Goal: Transaction & Acquisition: Purchase product/service

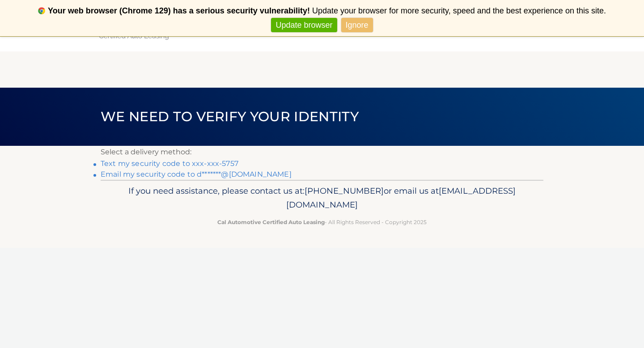
click at [199, 162] on link "Text my security code to xxx-xxx-5757" at bounding box center [170, 163] width 138 height 8
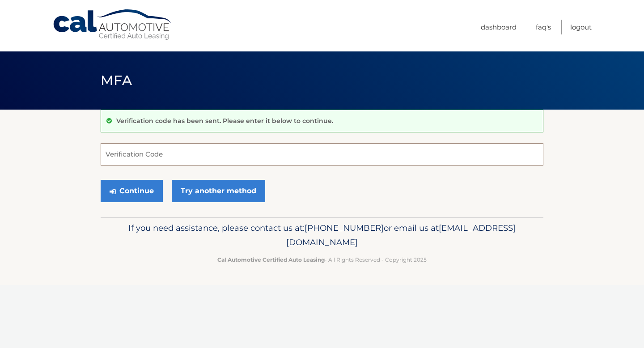
click at [184, 152] on input "Verification Code" at bounding box center [322, 154] width 443 height 22
type input "617789"
click at [157, 192] on button "Continue" at bounding box center [132, 191] width 62 height 22
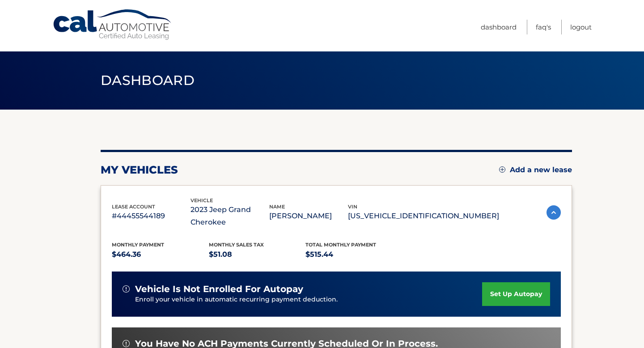
click at [587, 220] on section "my vehicles Add a new lease lease account #44455544189 vehicle 2023 Jeep Grand …" at bounding box center [322, 298] width 644 height 377
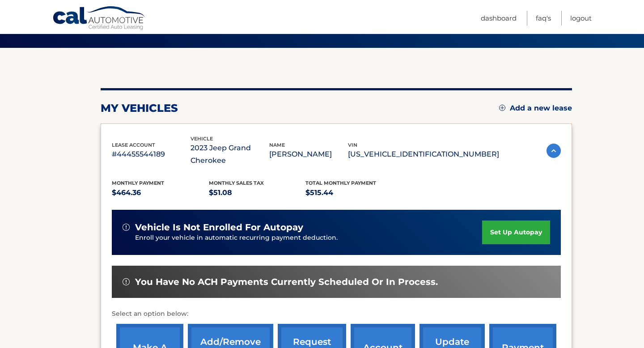
scroll to position [89, 0]
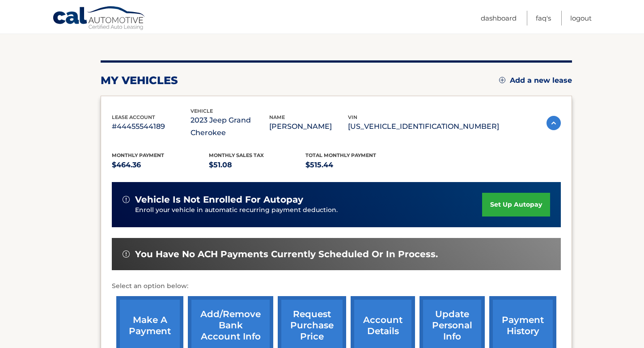
click at [516, 312] on link "payment history" at bounding box center [522, 325] width 67 height 59
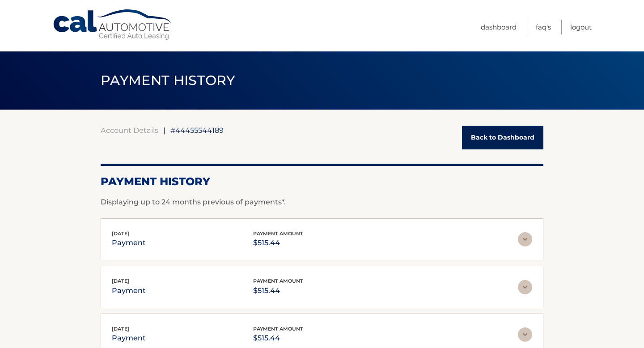
click at [489, 139] on link "Back to Dashboard" at bounding box center [502, 138] width 81 height 24
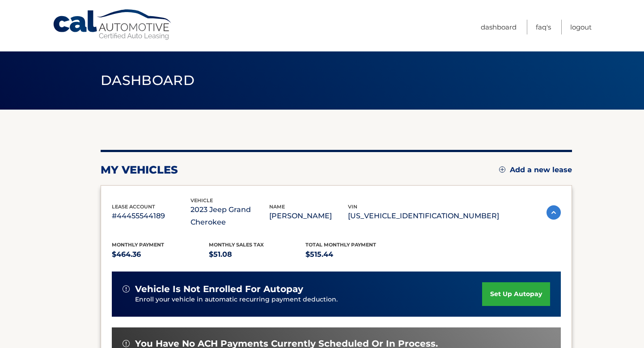
click at [599, 207] on section "my vehicles Add a new lease lease account #44455544189 vehicle 2023 Jeep Grand …" at bounding box center [322, 298] width 644 height 377
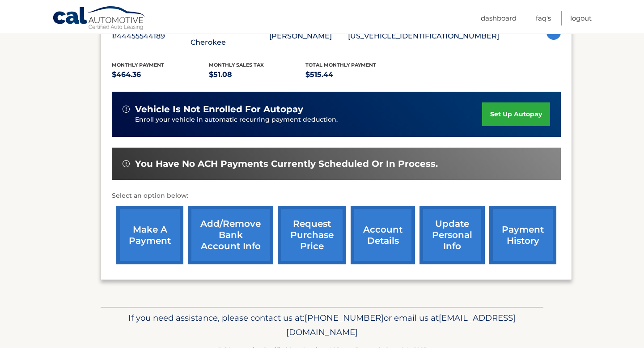
scroll to position [197, 0]
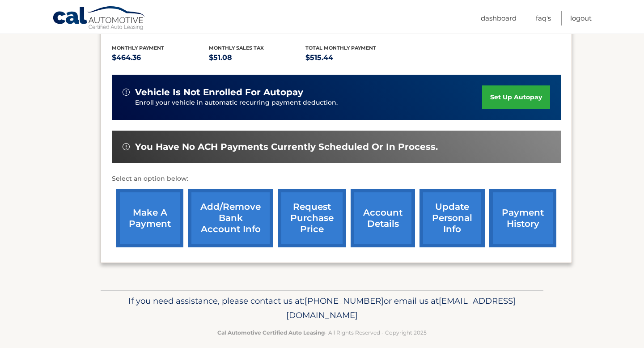
click at [164, 219] on link "make a payment" at bounding box center [149, 218] width 67 height 59
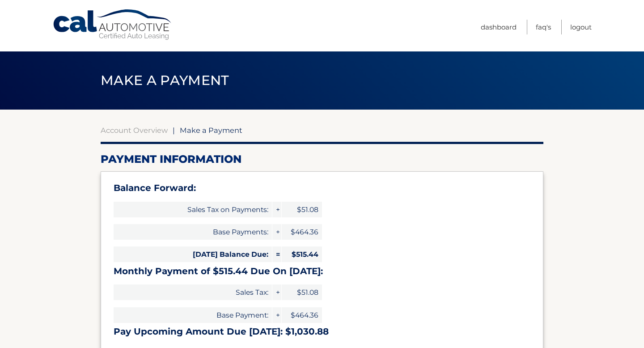
select select "MjhmYjRhMDctMDU0ZC00NmFjLThiOTAtNmM1ZGI4Nzc0OWY3"
click at [153, 224] on span "Base Payments:" at bounding box center [193, 232] width 158 height 16
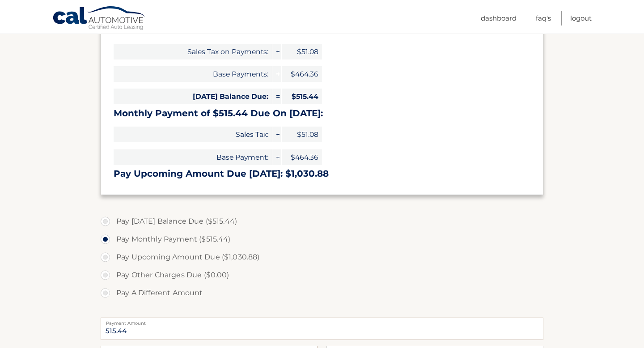
scroll to position [161, 0]
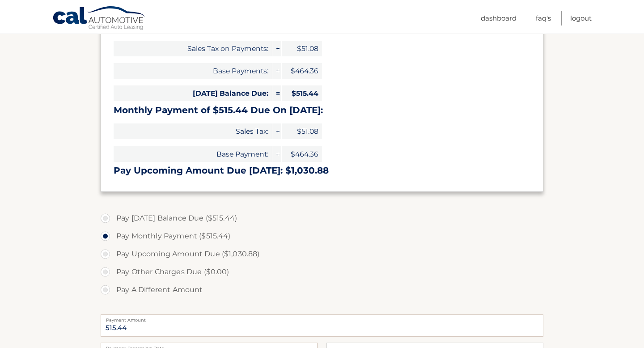
click at [615, 217] on section "Account Overview | Make a Payment Payment Information Balance Forward: Sales Ta…" at bounding box center [322, 210] width 644 height 522
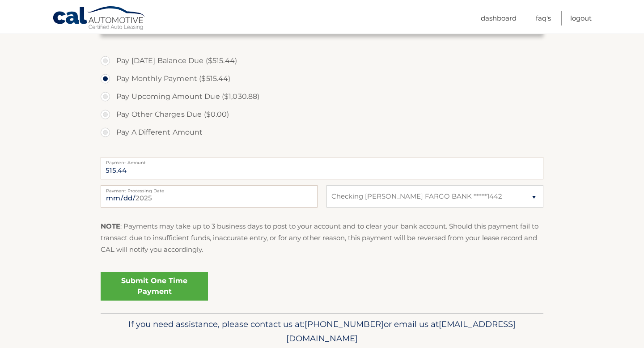
scroll to position [322, 0]
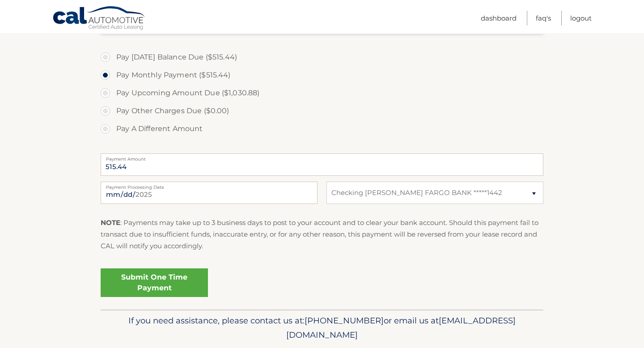
click at [195, 288] on link "Submit One Time Payment" at bounding box center [154, 282] width 107 height 29
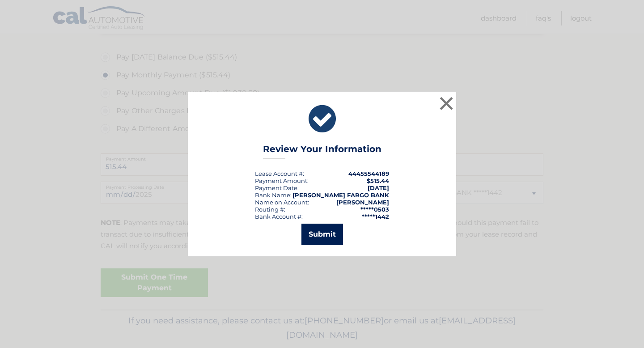
click at [331, 235] on button "Submit" at bounding box center [322, 234] width 42 height 21
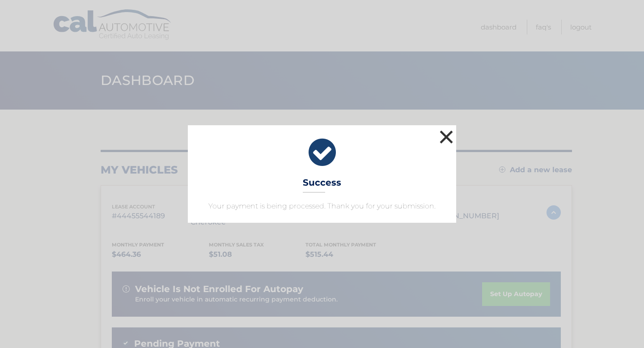
click at [446, 136] on button "×" at bounding box center [446, 137] width 18 height 18
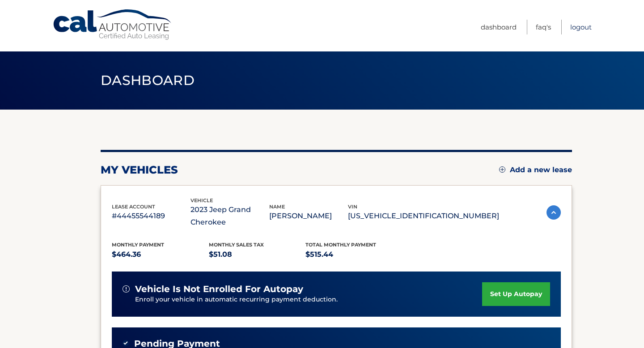
click at [572, 26] on link "Logout" at bounding box center [580, 27] width 21 height 15
